Goal: Task Accomplishment & Management: Complete application form

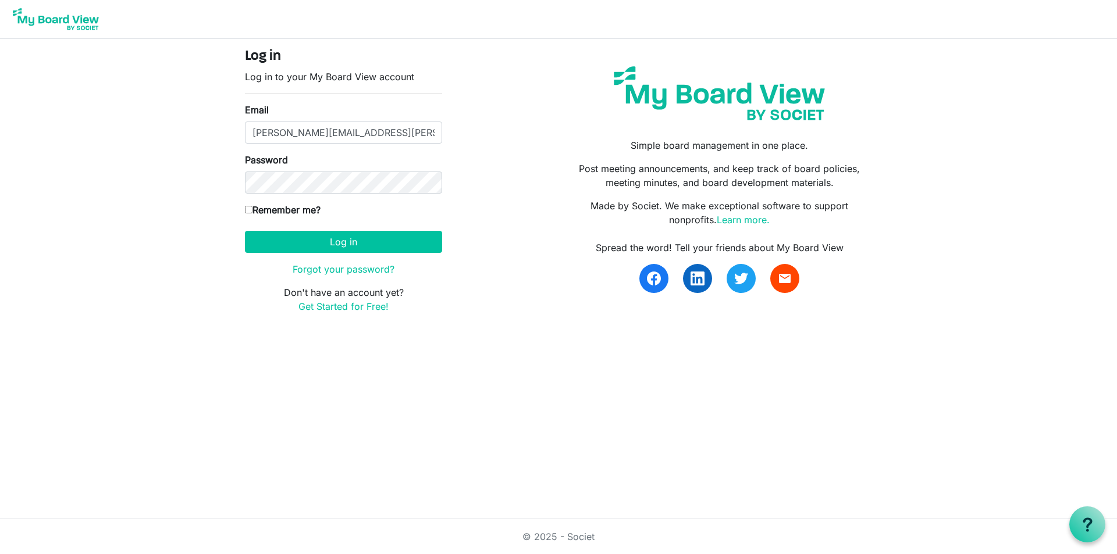
type input "[PERSON_NAME][EMAIL_ADDRESS][PERSON_NAME][DOMAIN_NAME]"
click at [245, 231] on button "Log in" at bounding box center [343, 242] width 197 height 22
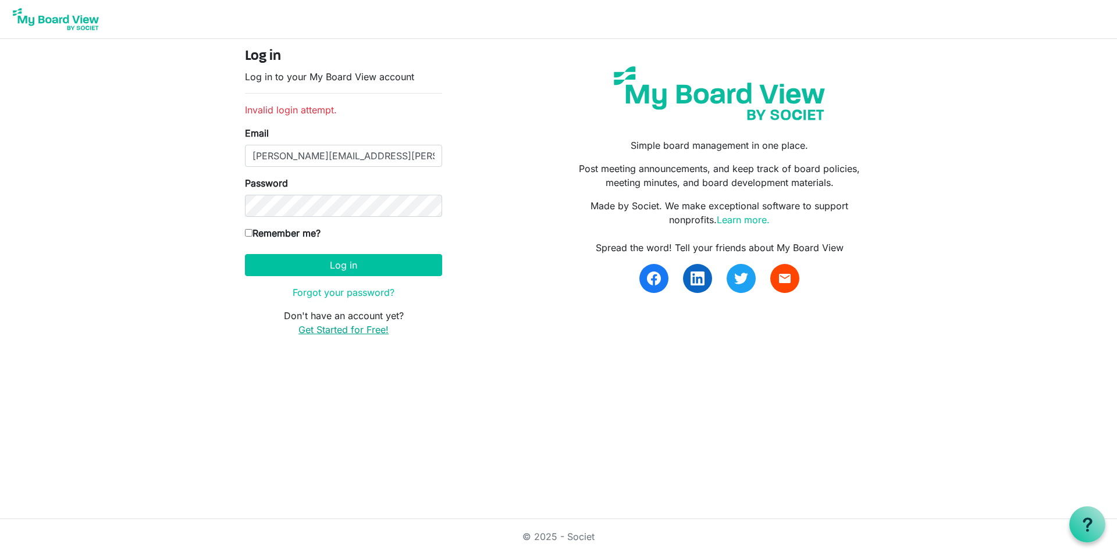
click at [325, 335] on link "Get Started for Free!" at bounding box center [343, 330] width 90 height 12
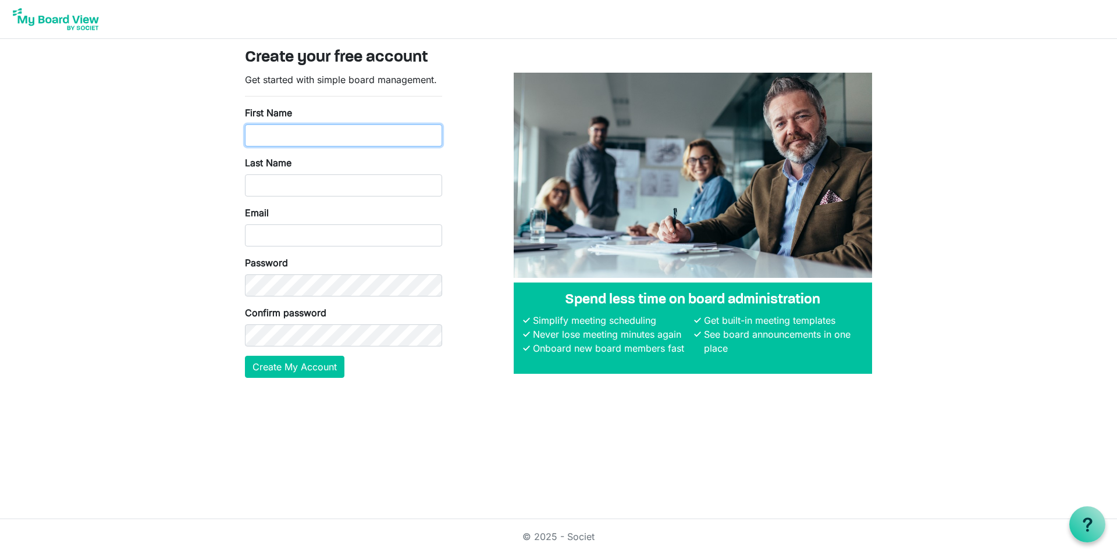
click at [337, 140] on input "First Name" at bounding box center [343, 135] width 197 height 22
type input "Jason"
type input "Benda"
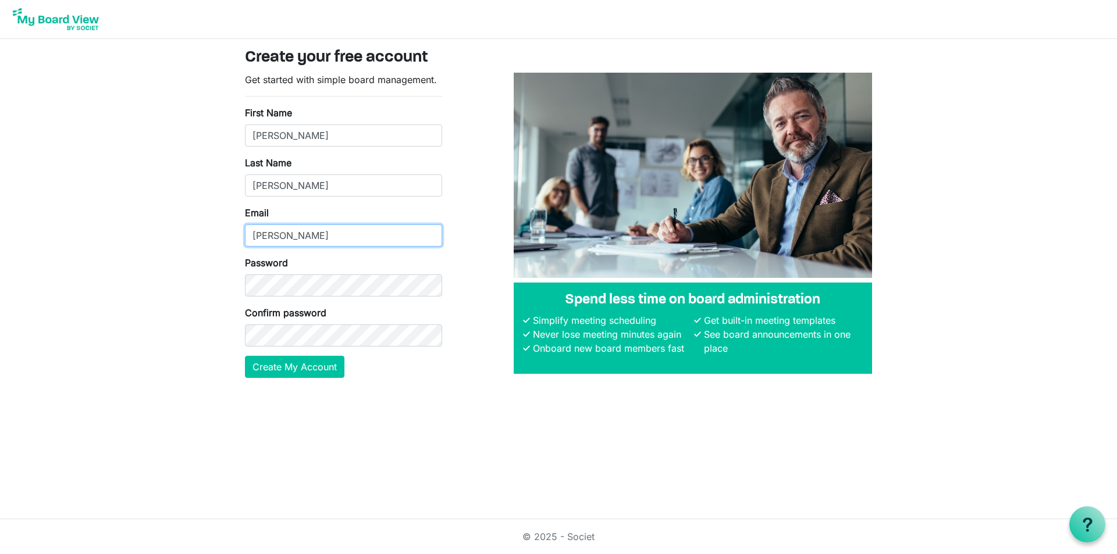
type input "[PERSON_NAME][EMAIL_ADDRESS][PERSON_NAME][DOMAIN_NAME]"
click at [245, 356] on button "Create My Account" at bounding box center [294, 367] width 99 height 22
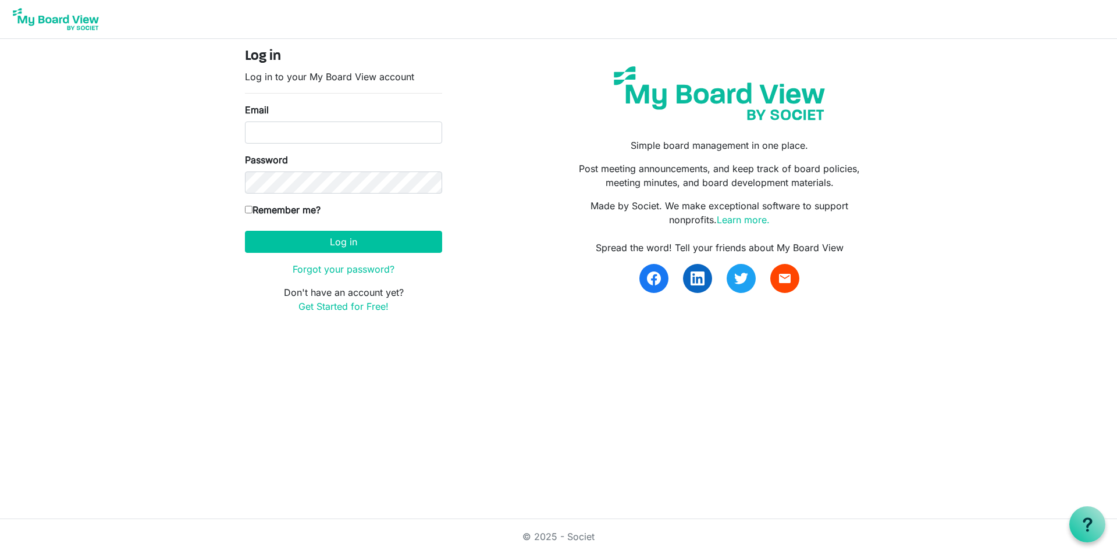
click at [273, 119] on div "Email" at bounding box center [343, 123] width 197 height 41
click at [281, 131] on input "Email" at bounding box center [343, 133] width 197 height 22
type input "[PERSON_NAME][EMAIL_ADDRESS][PERSON_NAME][DOMAIN_NAME]"
click at [245, 231] on button "Log in" at bounding box center [343, 242] width 197 height 22
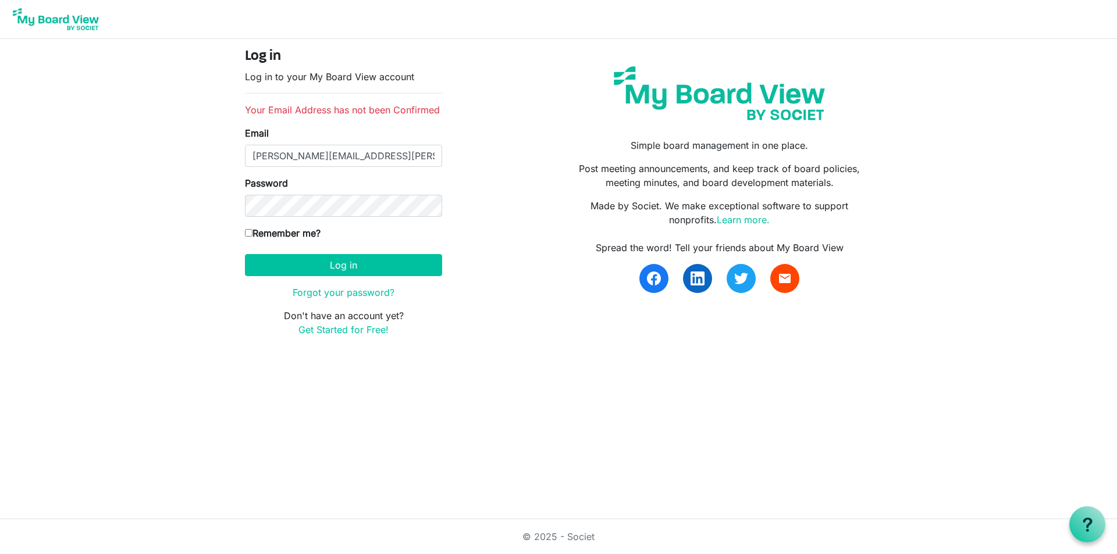
click at [44, 17] on img at bounding box center [55, 19] width 93 height 29
